Goal: Information Seeking & Learning: Understand process/instructions

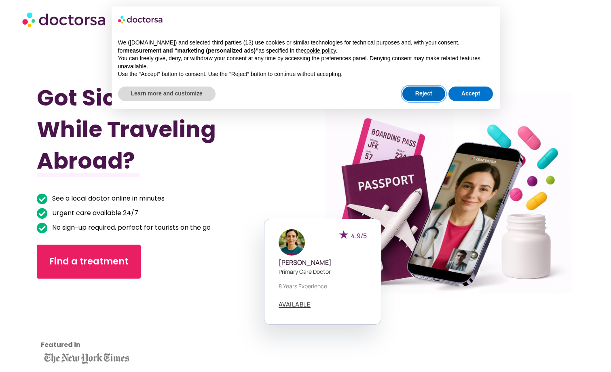
click at [180, 92] on button "Reject" at bounding box center [423, 94] width 43 height 15
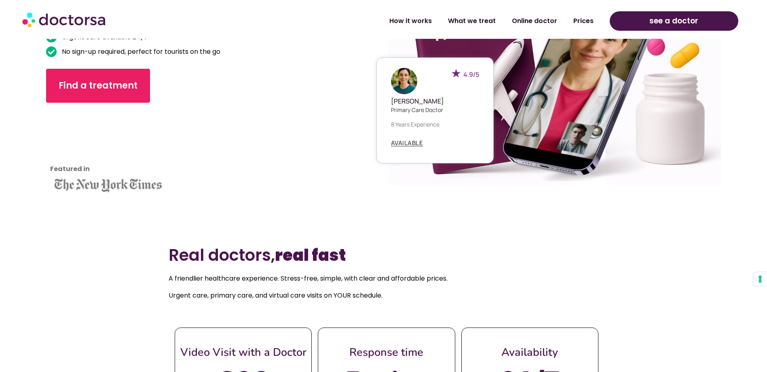
scroll to position [159, 0]
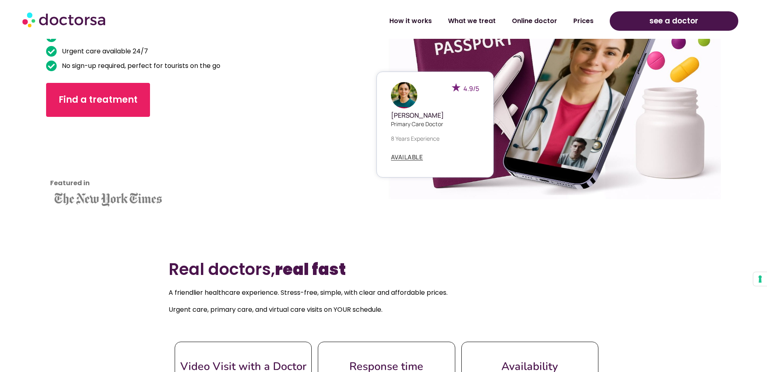
click at [180, 99] on img at bounding box center [404, 95] width 26 height 26
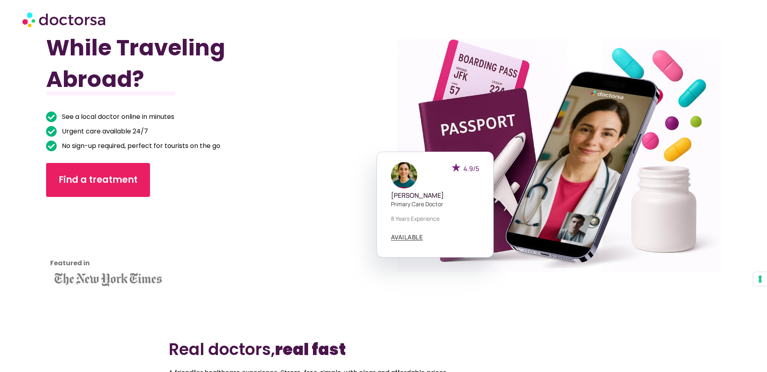
scroll to position [78, 0]
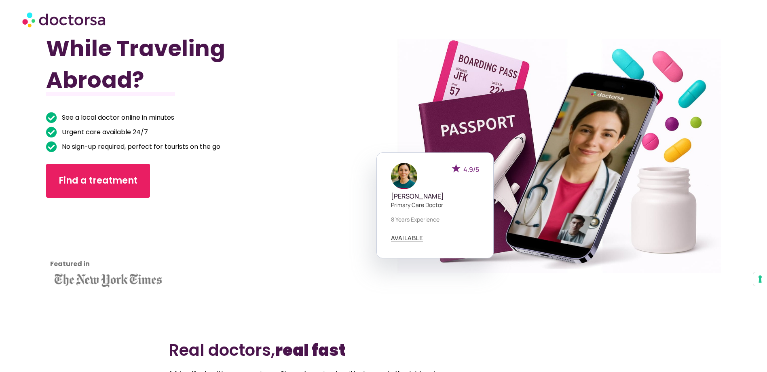
click at [180, 136] on div at bounding box center [552, 146] width 384 height 423
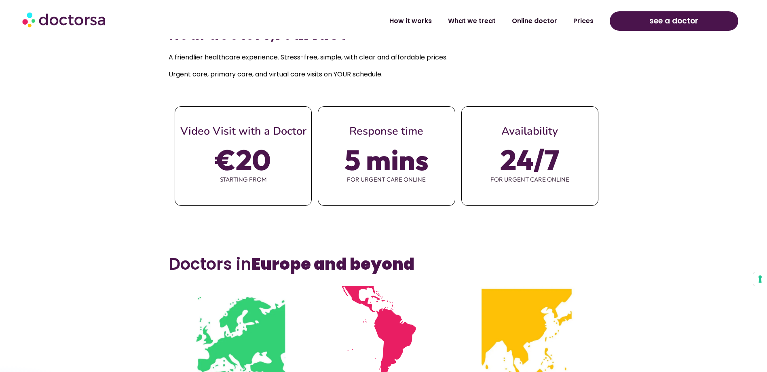
scroll to position [402, 0]
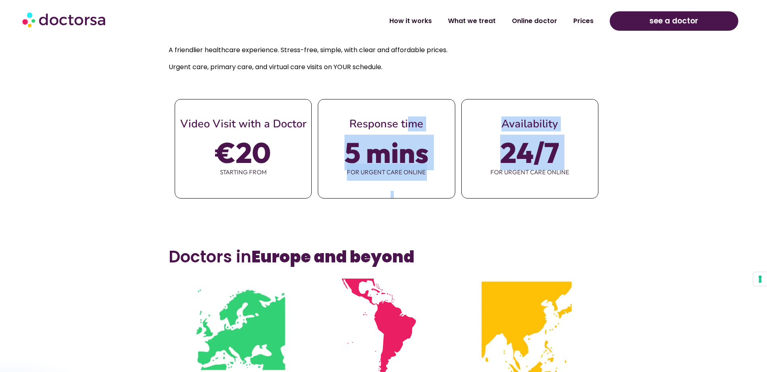
drag, startPoint x: 383, startPoint y: 131, endPoint x: 461, endPoint y: 145, distance: 78.8
click at [180, 145] on div "Video Visit with a Doctor €20 starting from Response time 5 mins for urgent car…" at bounding box center [384, 148] width 430 height 99
drag, startPoint x: 461, startPoint y: 145, endPoint x: 442, endPoint y: 199, distance: 56.8
click at [180, 199] on section "Real doctors, real fast A friendlier healthcare experience. Stress-free, simple…" at bounding box center [383, 124] width 767 height 230
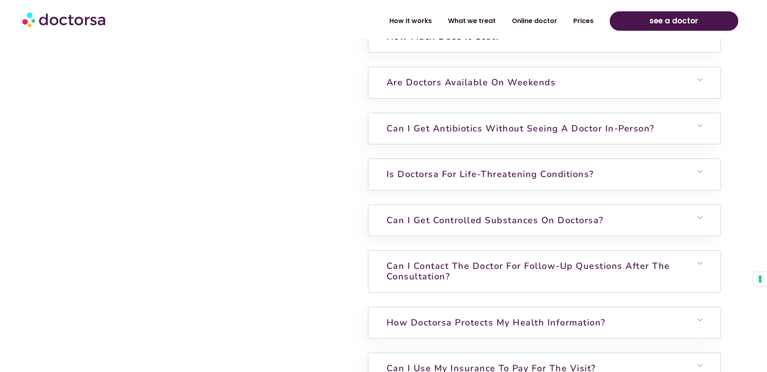
scroll to position [2181, 0]
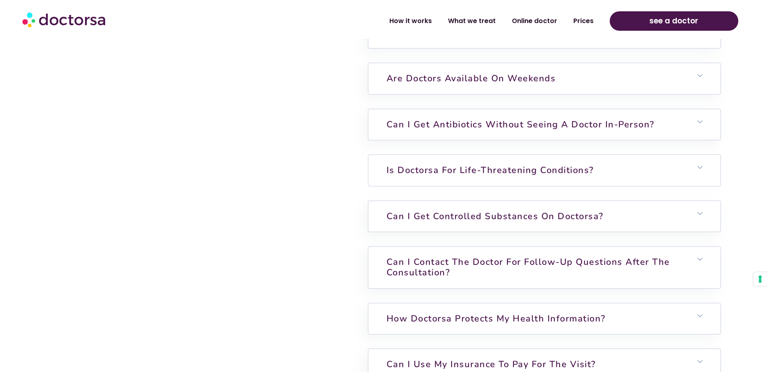
click at [180, 175] on link "Is Doctorsa for Life-Threatening Conditions?" at bounding box center [490, 170] width 207 height 12
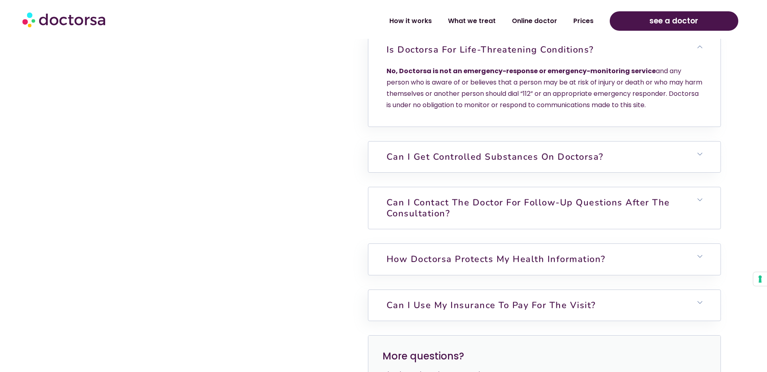
scroll to position [2383, 0]
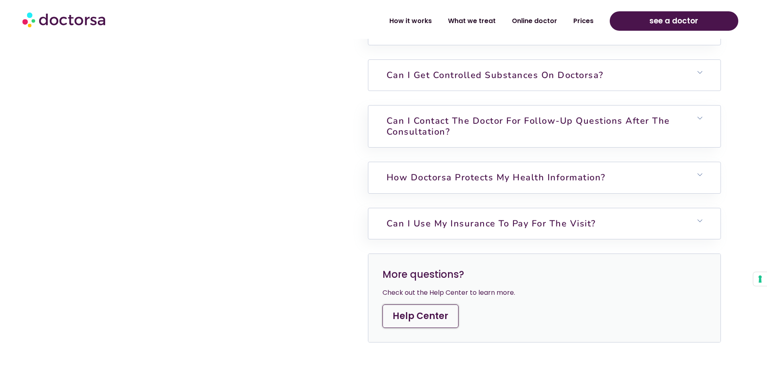
click at [180, 79] on link "Can I get controlled substances on Doctorsa?" at bounding box center [495, 75] width 217 height 12
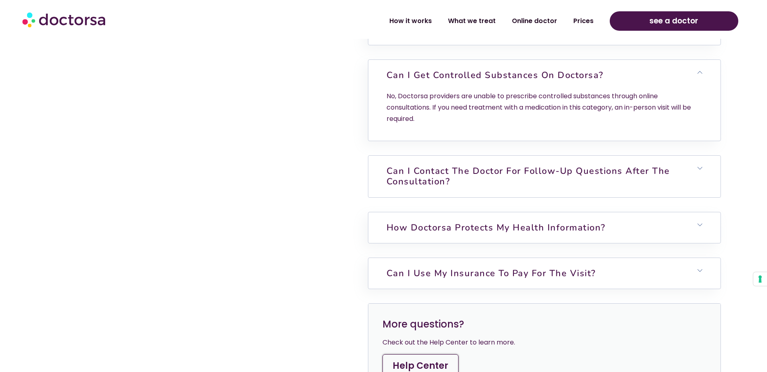
click at [180, 171] on link "Can I contact the doctor for follow-up questions after the consultation?" at bounding box center [528, 176] width 283 height 23
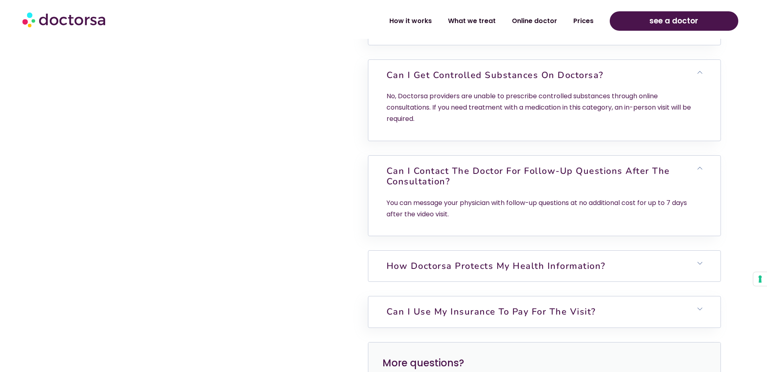
click at [180, 222] on h6 "How Doctorsa protects my health information?" at bounding box center [544, 266] width 353 height 31
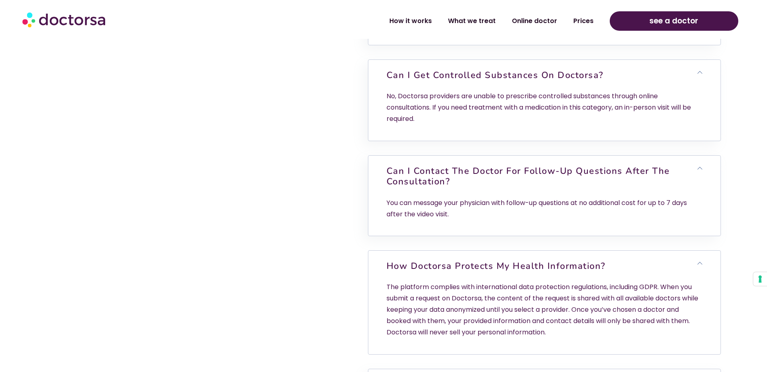
scroll to position [2504, 0]
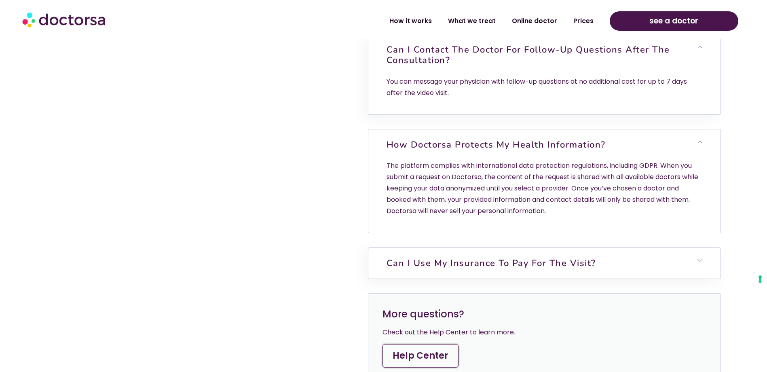
click at [180, 222] on link "Can I use my insurance to pay for the visit?" at bounding box center [491, 263] width 209 height 12
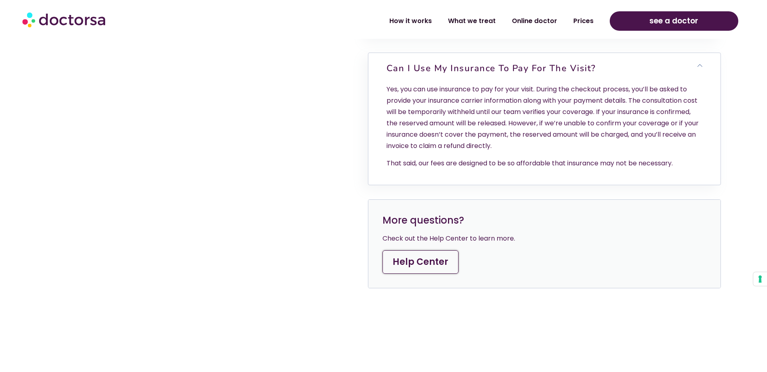
scroll to position [2706, 0]
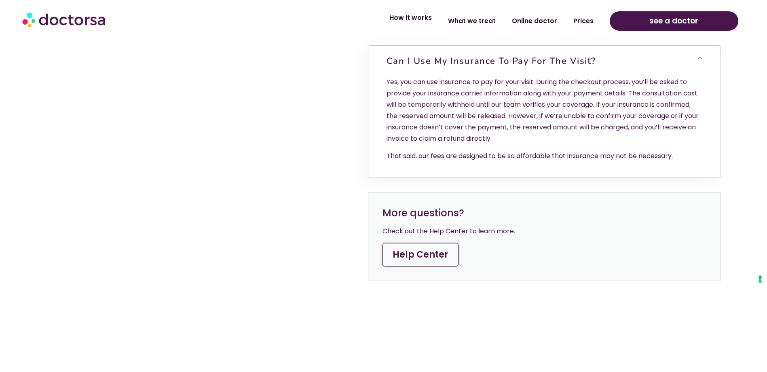
click at [180, 21] on link "How it works" at bounding box center [410, 17] width 59 height 19
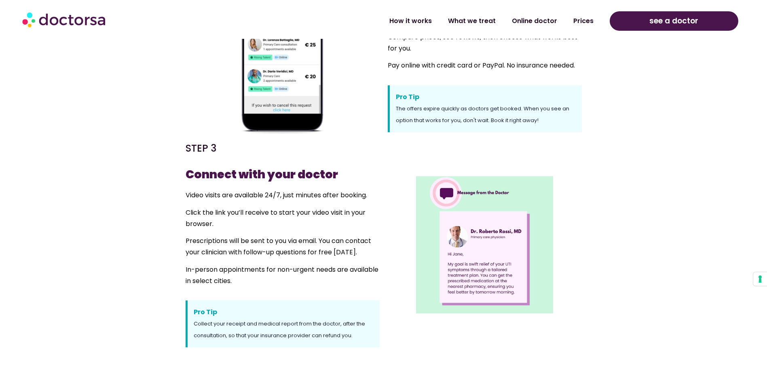
scroll to position [566, 0]
click at [246, 151] on h5 "STEP 3" at bounding box center [283, 149] width 194 height 13
click at [188, 146] on h5 "STEP 3" at bounding box center [283, 149] width 194 height 13
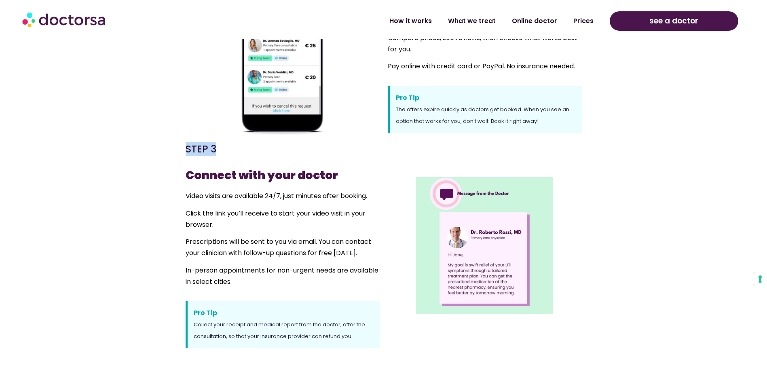
click at [160, 152] on section "STEP 3 Connect with your doctor Video visits are available 24/7, just minutes a…" at bounding box center [383, 261] width 767 height 244
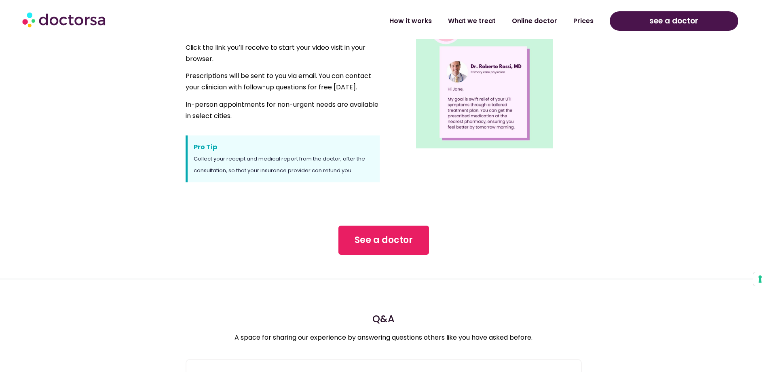
scroll to position [809, 0]
